Goal: Entertainment & Leisure: Consume media (video, audio)

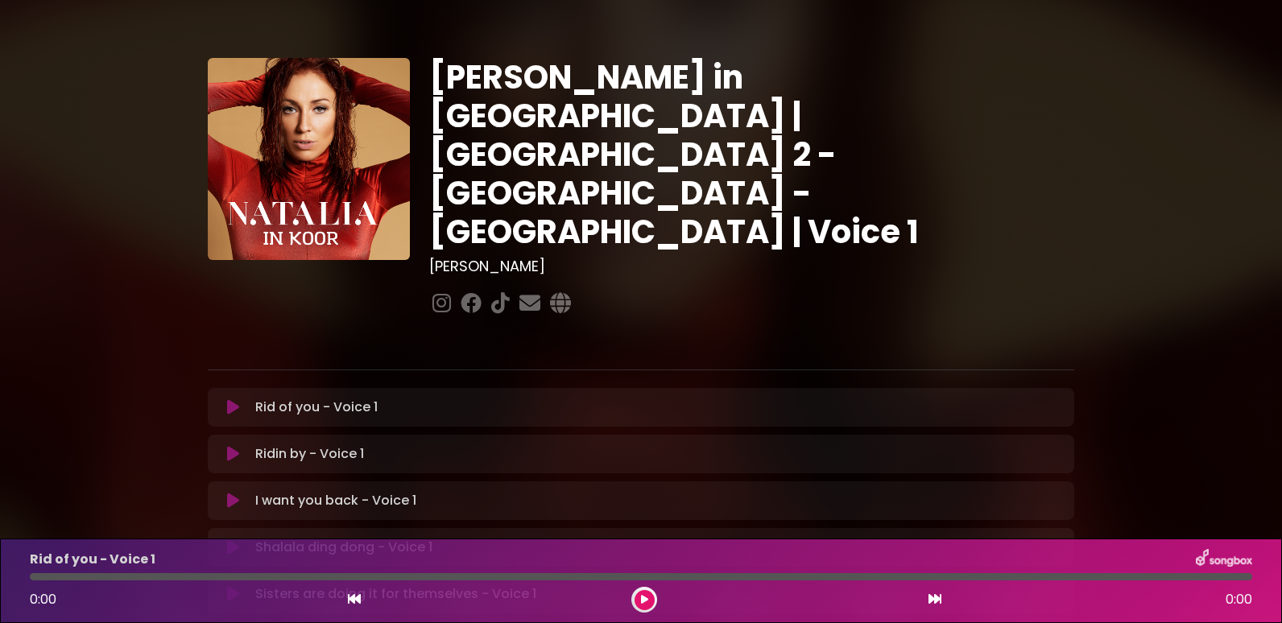
click at [233, 540] on icon at bounding box center [233, 548] width 12 height 16
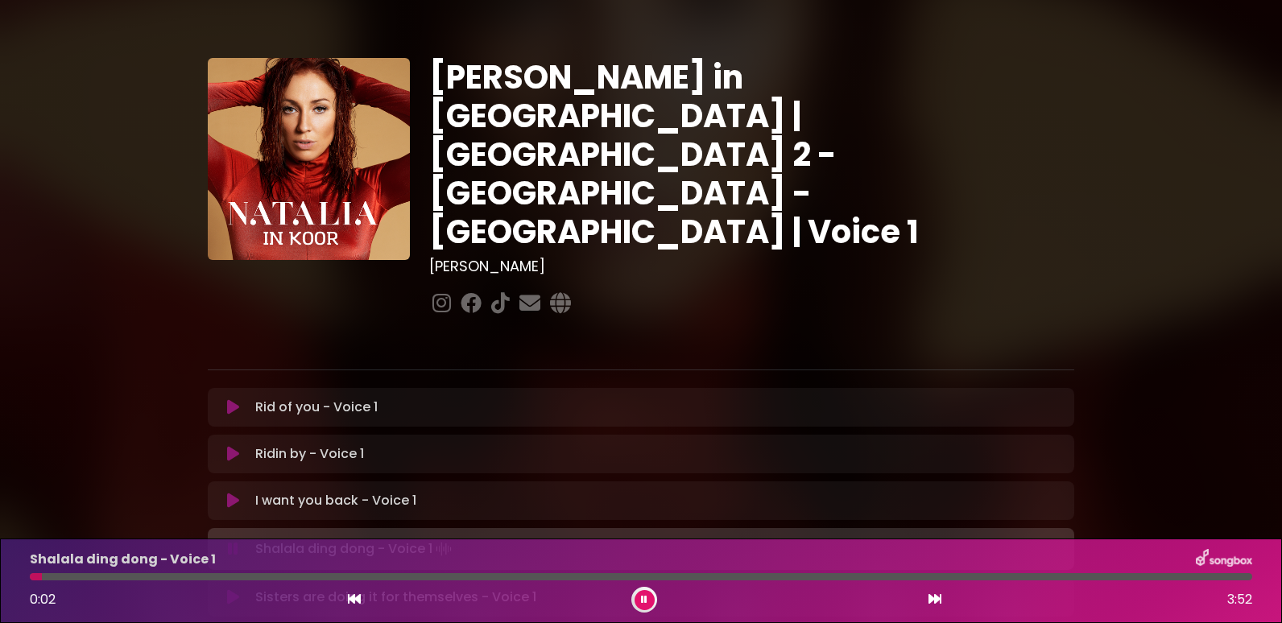
click at [370, 577] on div at bounding box center [641, 576] width 1223 height 7
click at [644, 596] on icon at bounding box center [644, 600] width 6 height 10
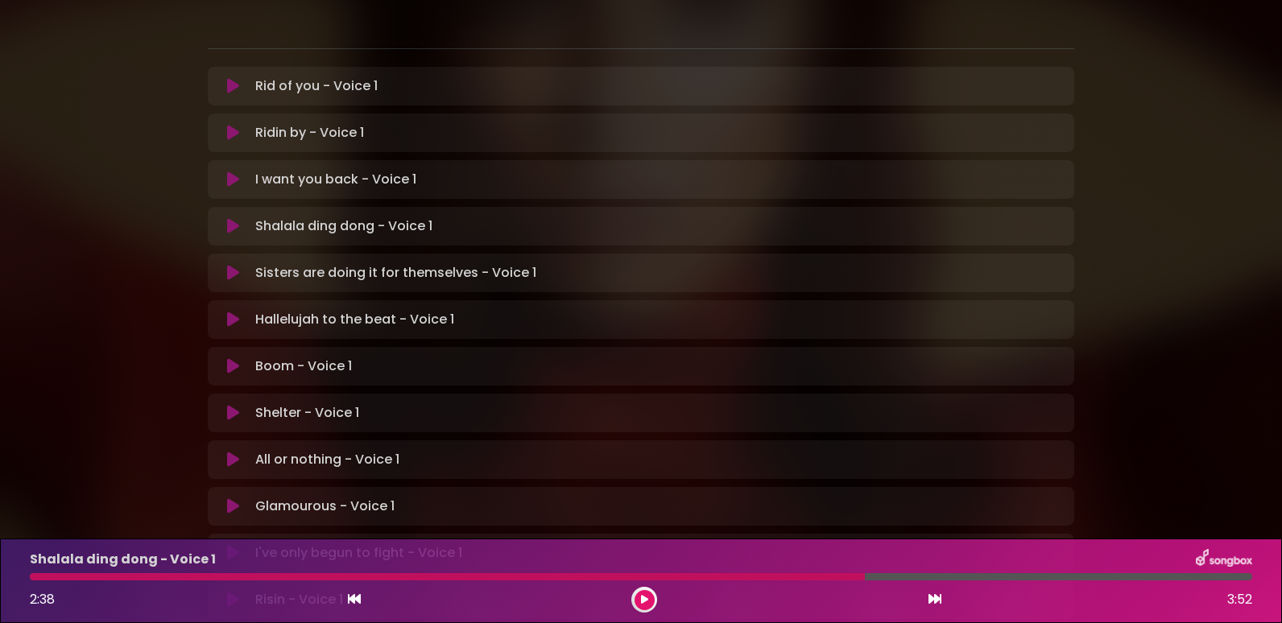
scroll to position [322, 0]
click at [228, 358] on icon at bounding box center [233, 366] width 12 height 16
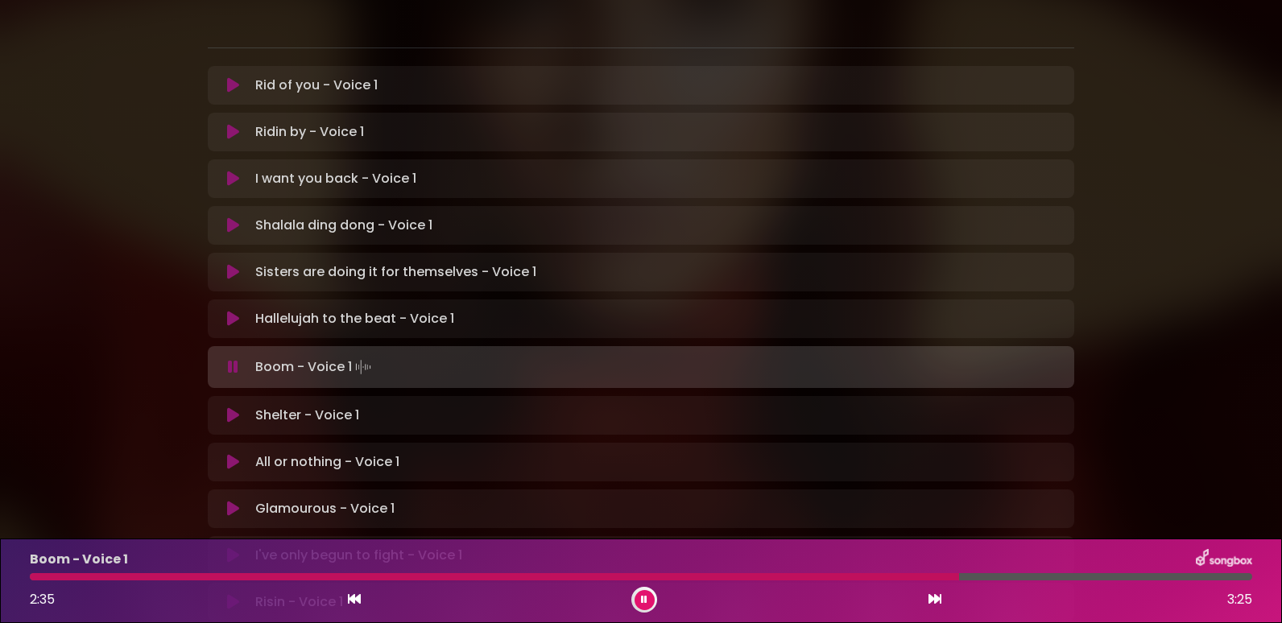
click at [642, 597] on icon at bounding box center [644, 600] width 6 height 10
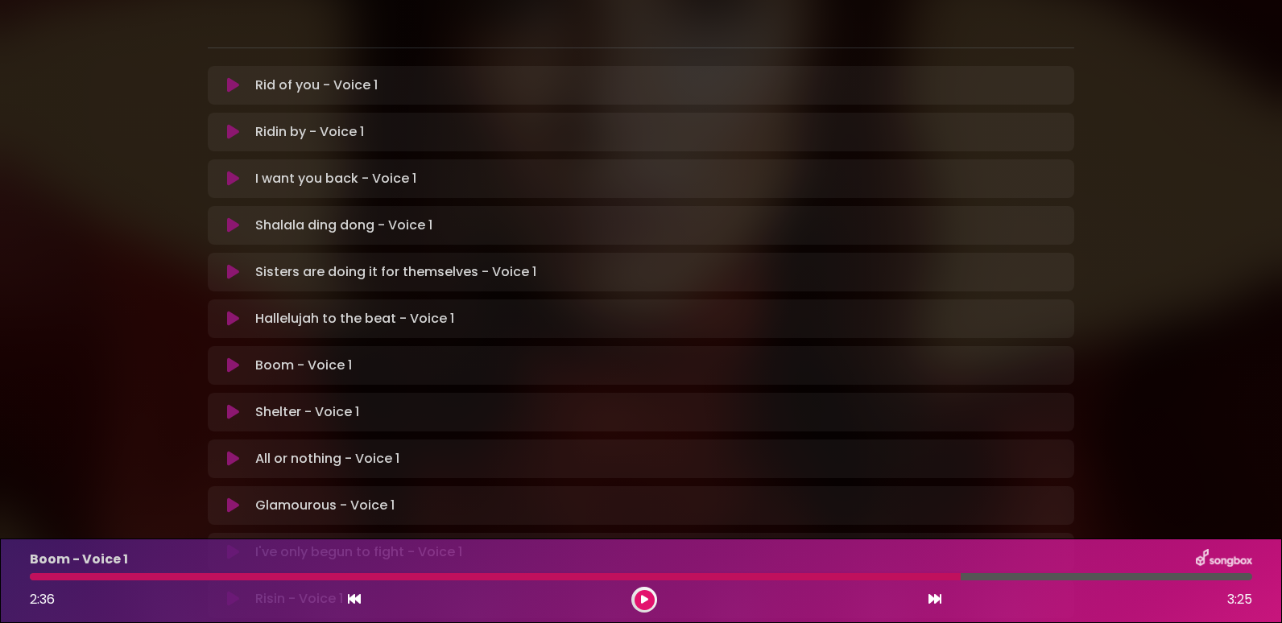
click at [235, 404] on icon at bounding box center [233, 412] width 12 height 16
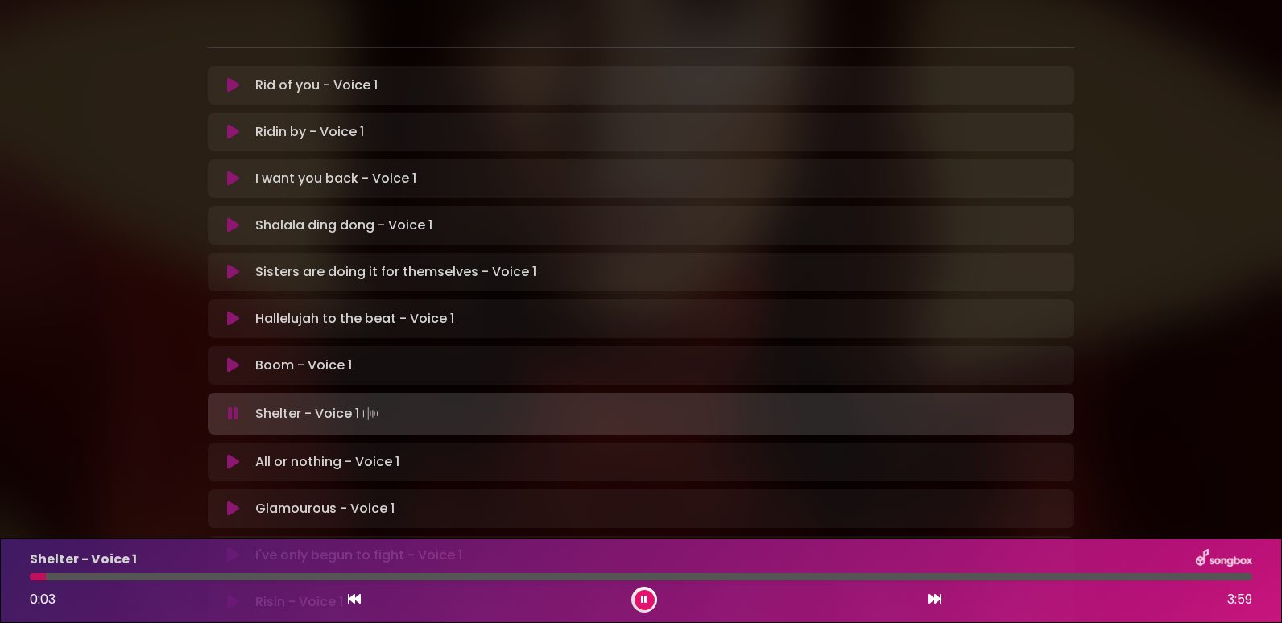
click at [202, 578] on div at bounding box center [641, 576] width 1223 height 7
click at [179, 575] on div at bounding box center [122, 576] width 184 height 7
click at [889, 573] on div at bounding box center [641, 576] width 1223 height 7
click at [921, 575] on div at bounding box center [641, 576] width 1223 height 7
click at [943, 578] on div at bounding box center [641, 576] width 1223 height 7
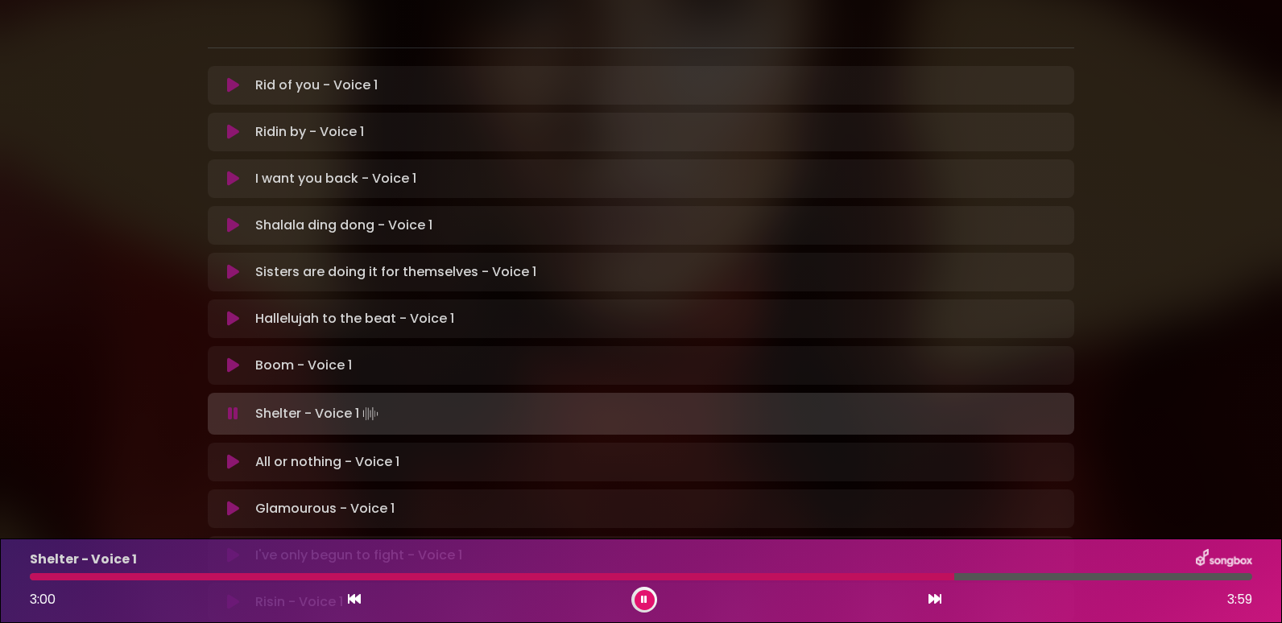
click at [967, 575] on div at bounding box center [641, 576] width 1223 height 7
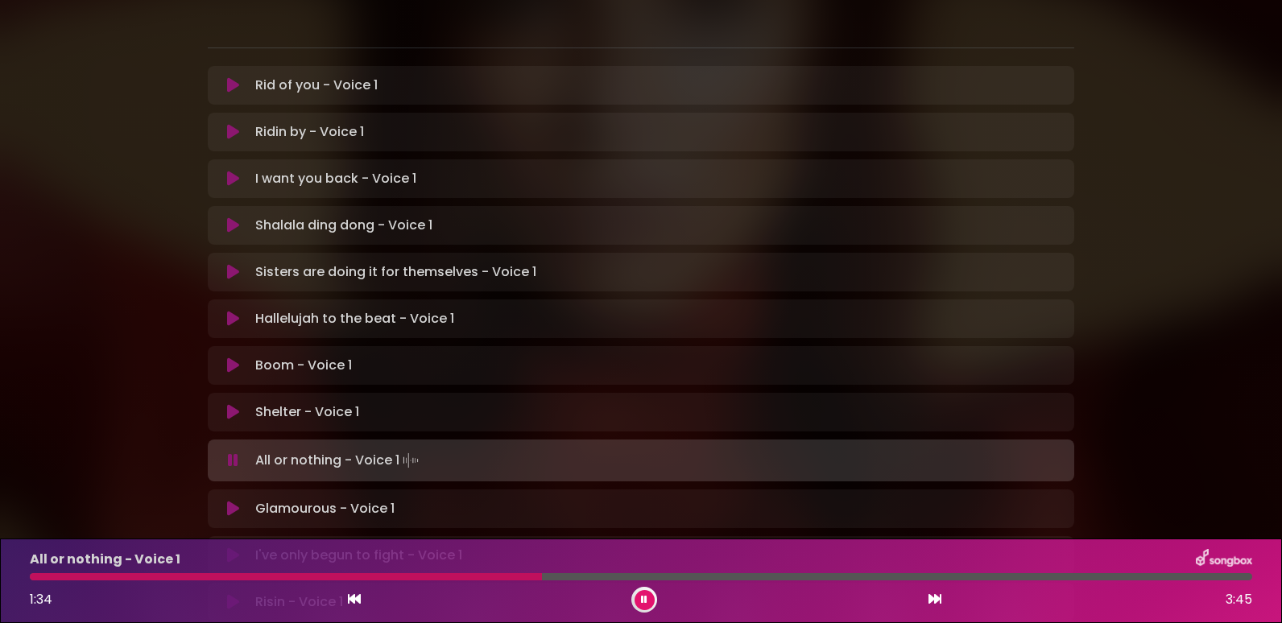
click at [542, 576] on div at bounding box center [286, 576] width 512 height 7
click at [499, 577] on div at bounding box center [291, 576] width 523 height 7
click at [485, 573] on div at bounding box center [280, 576] width 500 height 7
click at [639, 596] on button at bounding box center [645, 600] width 20 height 20
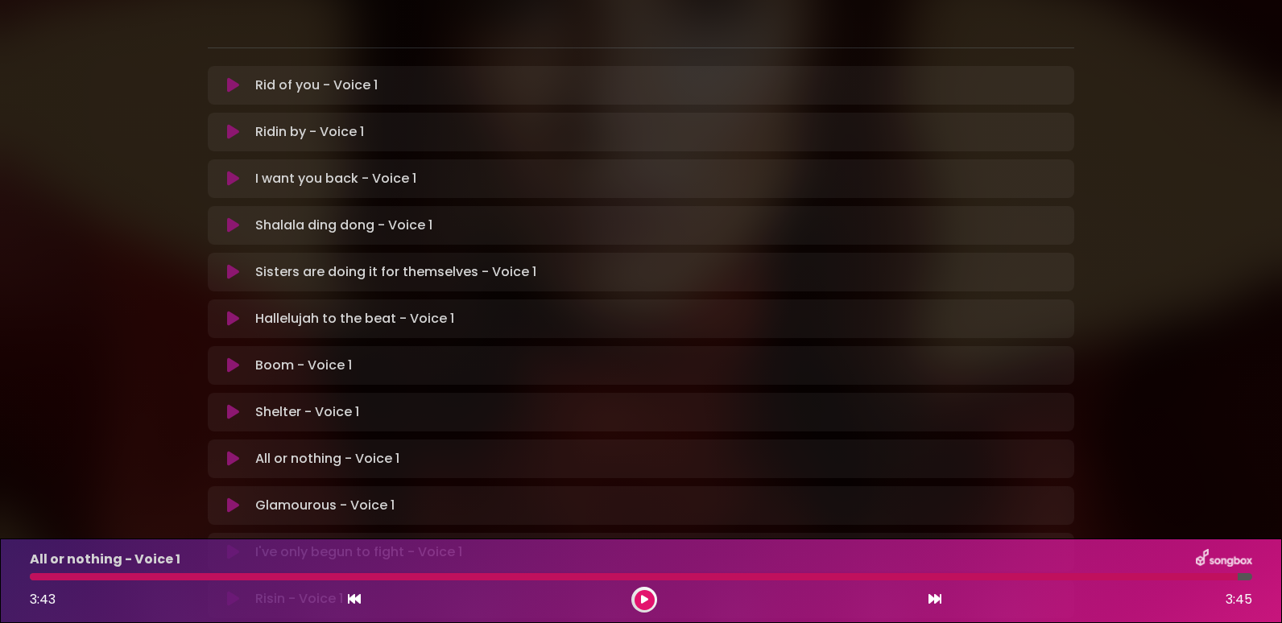
click at [233, 498] on icon at bounding box center [233, 506] width 12 height 16
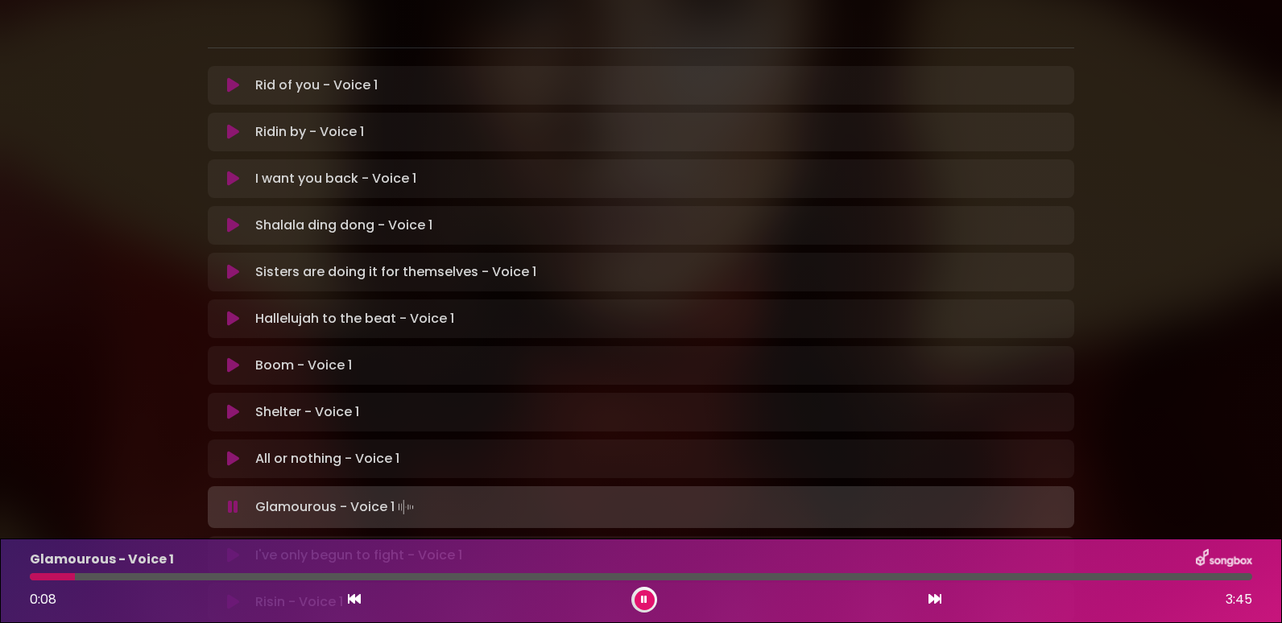
click at [135, 581] on div "Glamourous - Voice 1 0:08 3:45" at bounding box center [641, 581] width 1242 height 64
click at [124, 577] on div at bounding box center [641, 576] width 1223 height 7
click at [126, 576] on div at bounding box center [91, 576] width 123 height 7
click at [225, 499] on button at bounding box center [232, 507] width 31 height 16
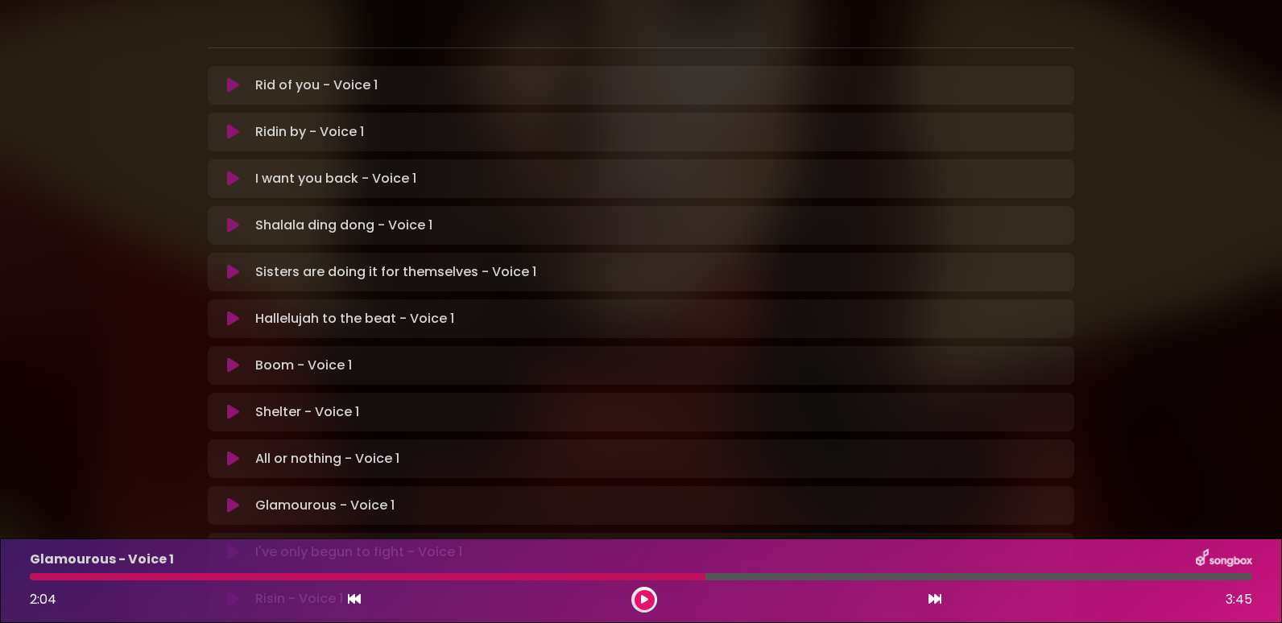
click at [234, 544] on icon at bounding box center [233, 552] width 12 height 16
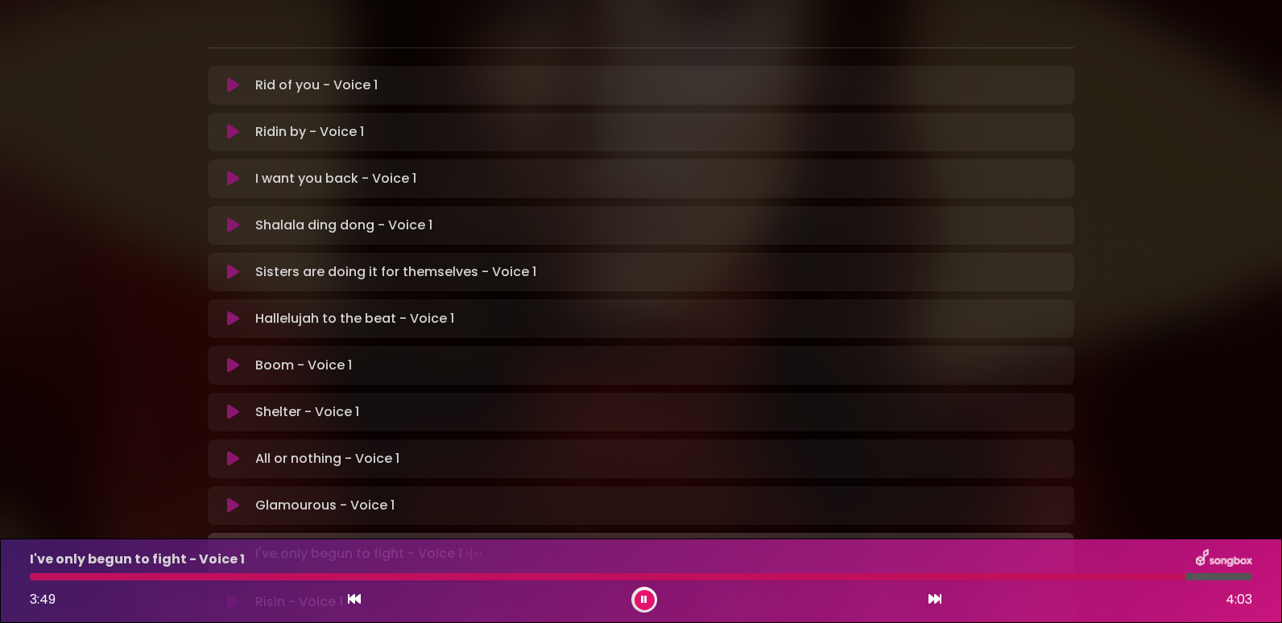
click at [649, 596] on button at bounding box center [645, 600] width 20 height 20
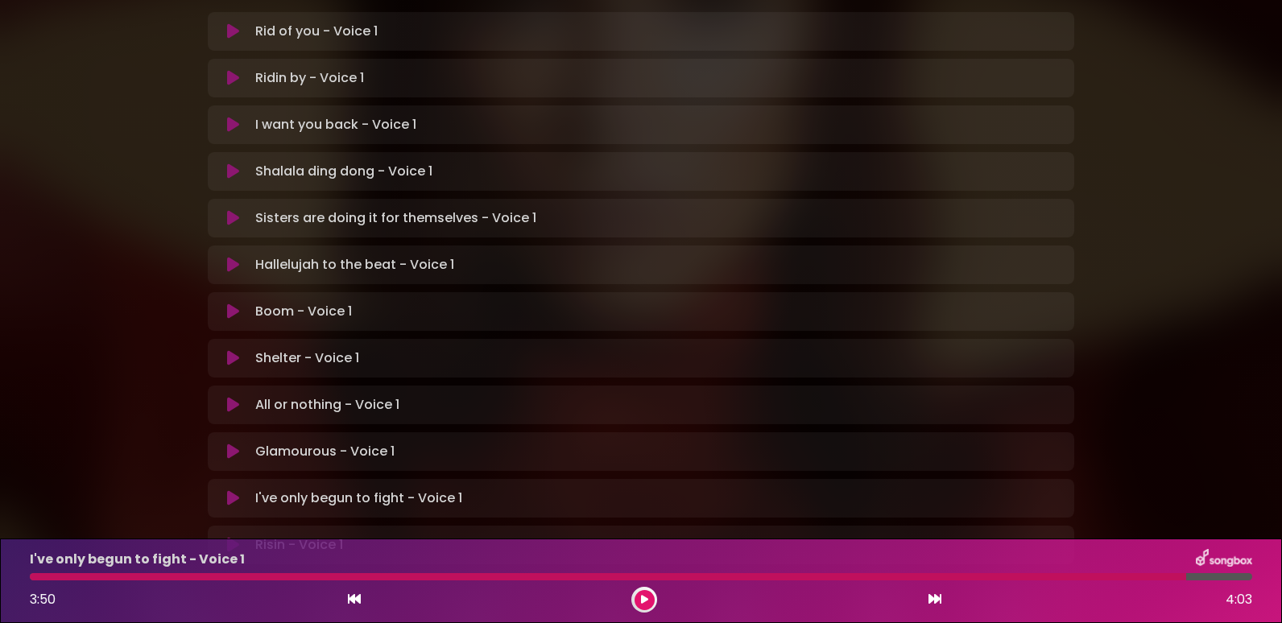
scroll to position [445, 0]
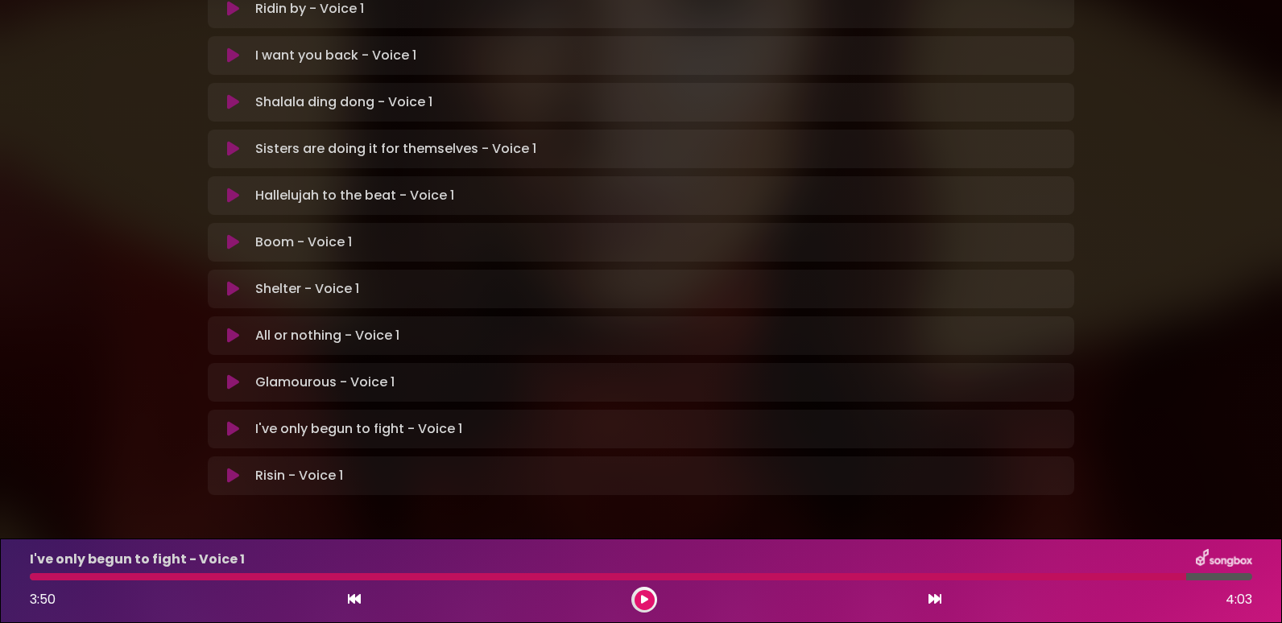
click at [230, 468] on icon at bounding box center [233, 476] width 12 height 16
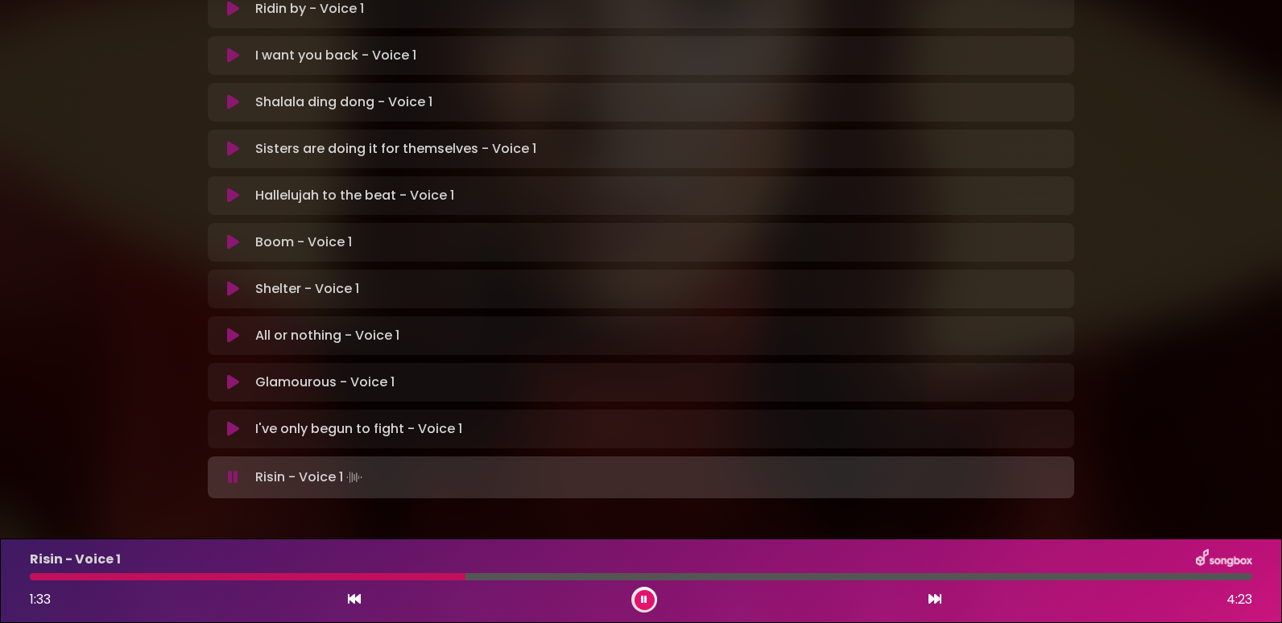
click at [307, 574] on div at bounding box center [248, 576] width 436 height 7
